Goal: Transaction & Acquisition: Purchase product/service

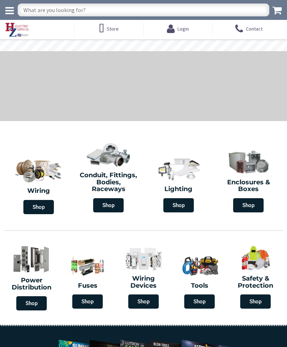
click at [149, 6] on input "text" at bounding box center [144, 10] width 252 height 13
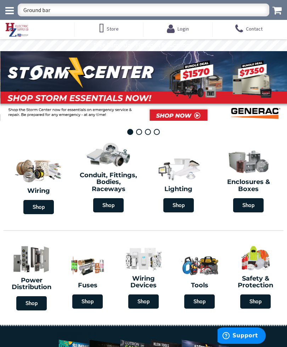
type input "Ground bars"
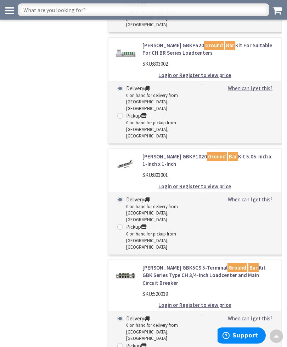
scroll to position [3881, 0]
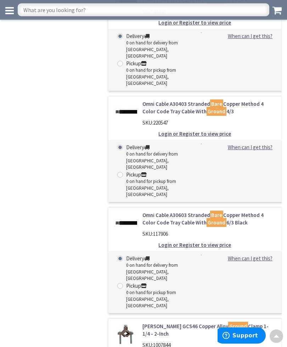
scroll to position [4948, 0]
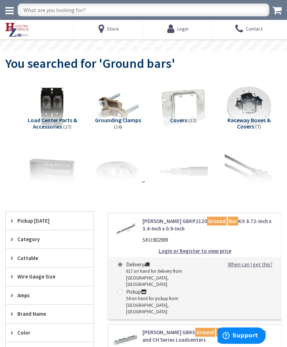
click at [131, 13] on input "text" at bounding box center [144, 10] width 252 height 13
type input "Ground bar kit"
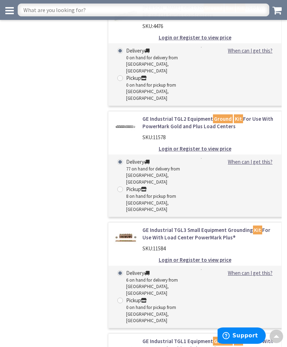
scroll to position [2198, 0]
